Goal: Find contact information: Find contact information

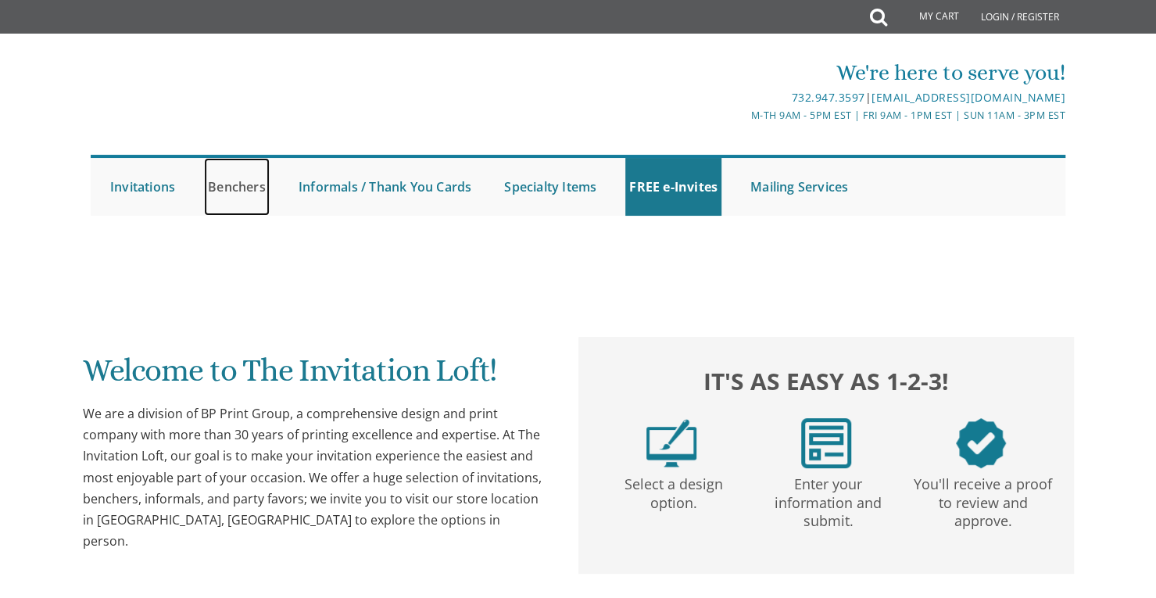
click at [222, 187] on link "Benchers" at bounding box center [237, 187] width 66 height 58
click at [237, 187] on link "Benchers" at bounding box center [237, 187] width 66 height 58
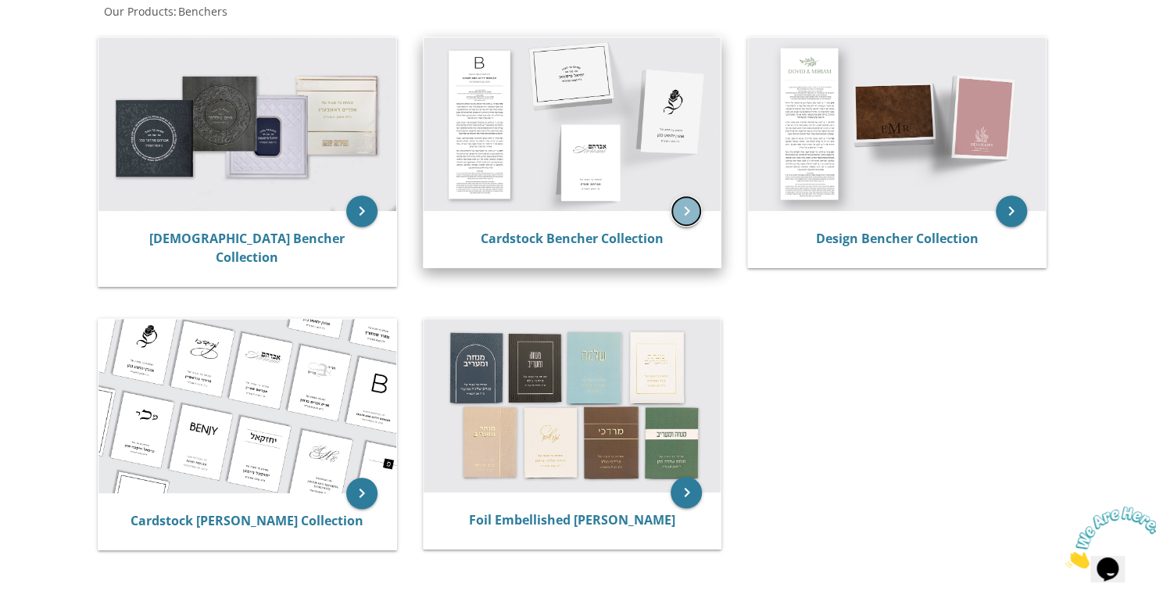
click at [688, 218] on icon "keyboard_arrow_right" at bounding box center [685, 210] width 31 height 31
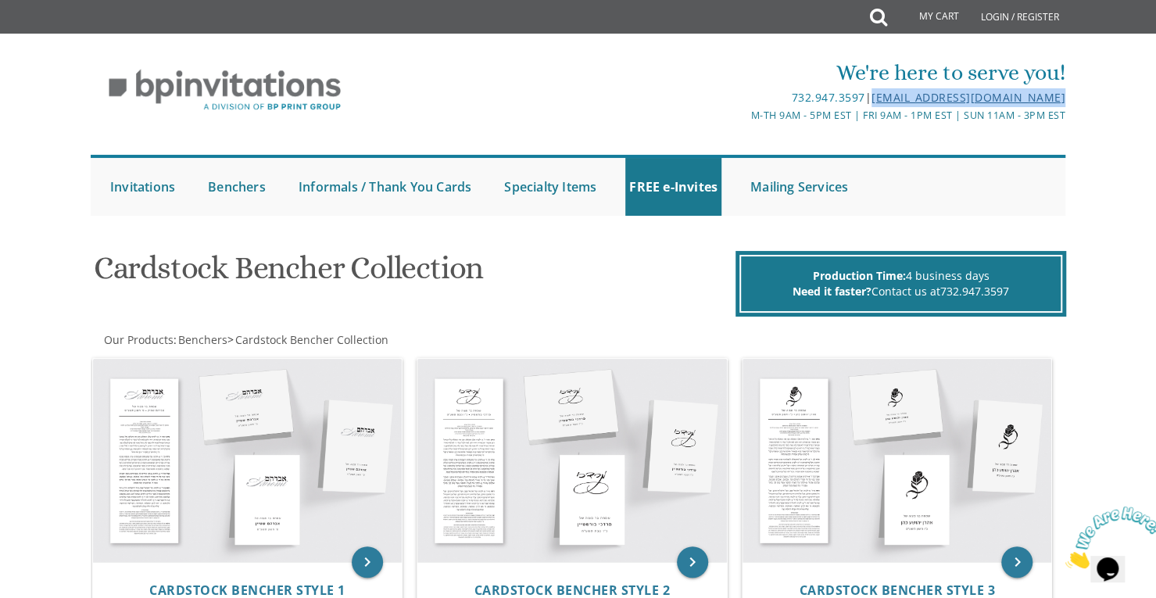
drag, startPoint x: 1078, startPoint y: 93, endPoint x: 868, endPoint y: 95, distance: 210.2
click at [868, 95] on div "We're here to serve you! 732.947.3597 | invitations@bpprintgroup.com M-Th 9am -…" at bounding box center [578, 132] width 1156 height 182
copy link "[EMAIL_ADDRESS][DOMAIN_NAME]"
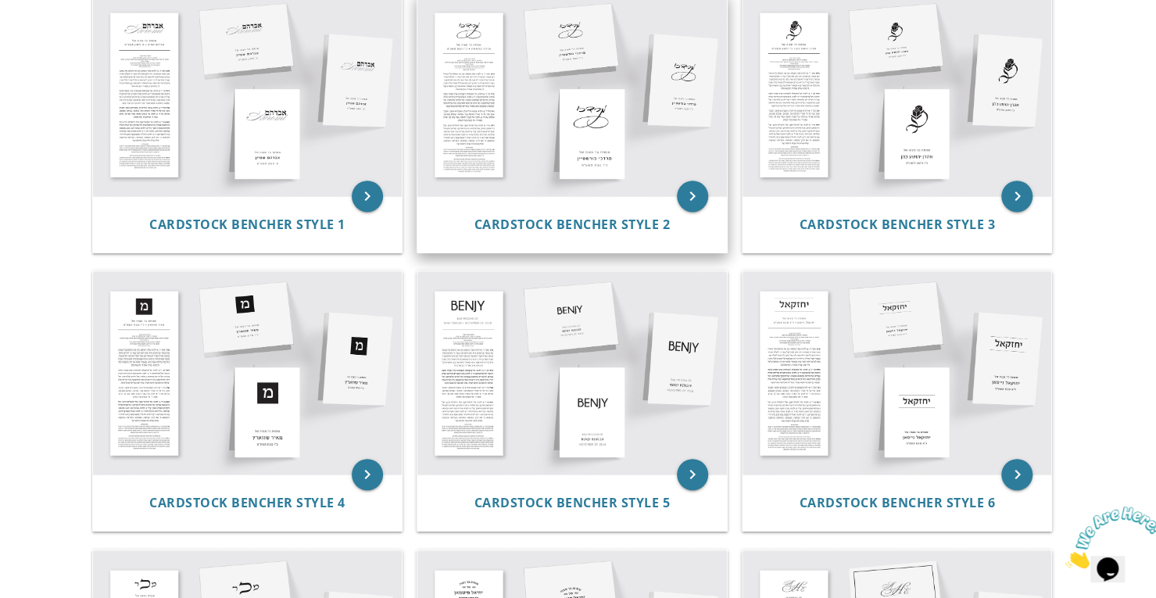
scroll to position [391, 0]
